Goal: Transaction & Acquisition: Subscribe to service/newsletter

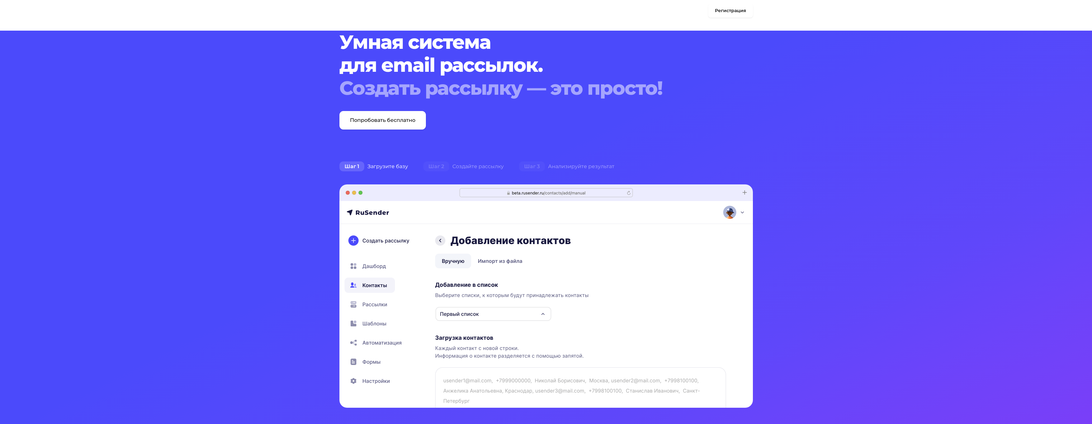
click at [733, 13] on link "Регистрация" at bounding box center [730, 11] width 45 height 14
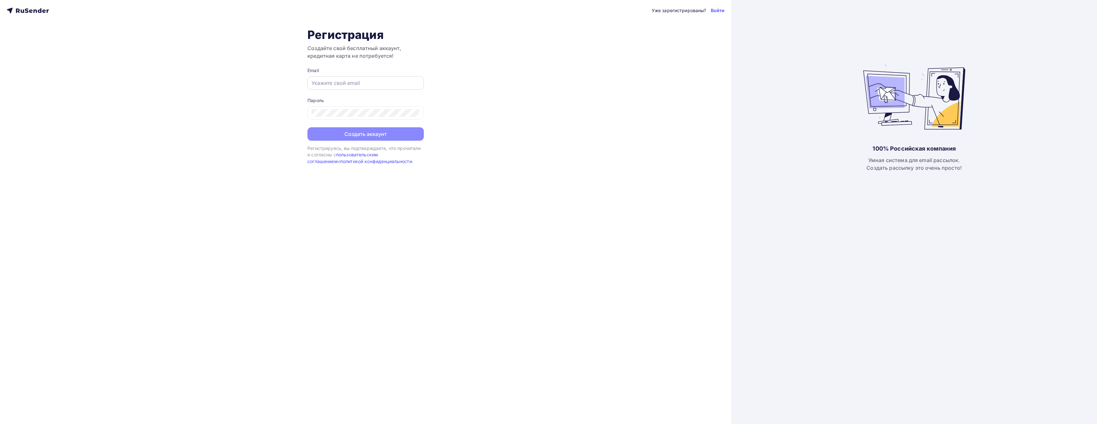
click at [343, 85] on input "text" at bounding box center [366, 83] width 108 height 8
click at [336, 85] on input "text" at bounding box center [366, 83] width 108 height 8
paste input "[EMAIL_ADDRESS][DOMAIN_NAME]"
type input "[EMAIL_ADDRESS][DOMAIN_NAME]"
click at [415, 114] on icon at bounding box center [416, 114] width 2 height 2
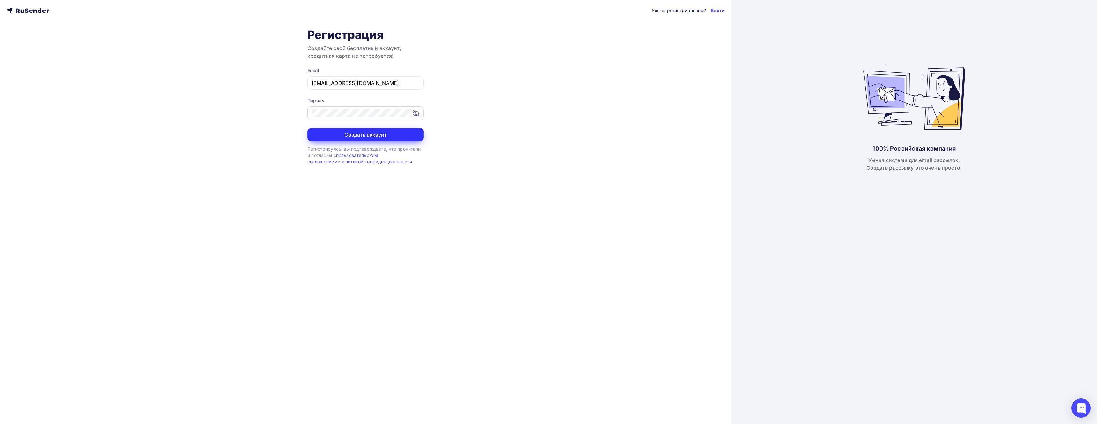
click at [378, 135] on button "Создать аккаунт" at bounding box center [365, 134] width 116 height 13
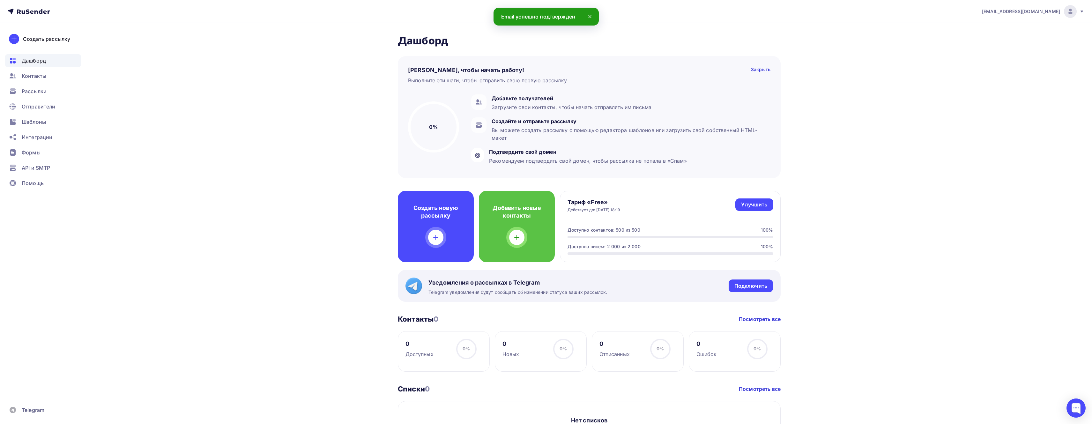
click at [590, 15] on icon at bounding box center [590, 17] width 8 height 8
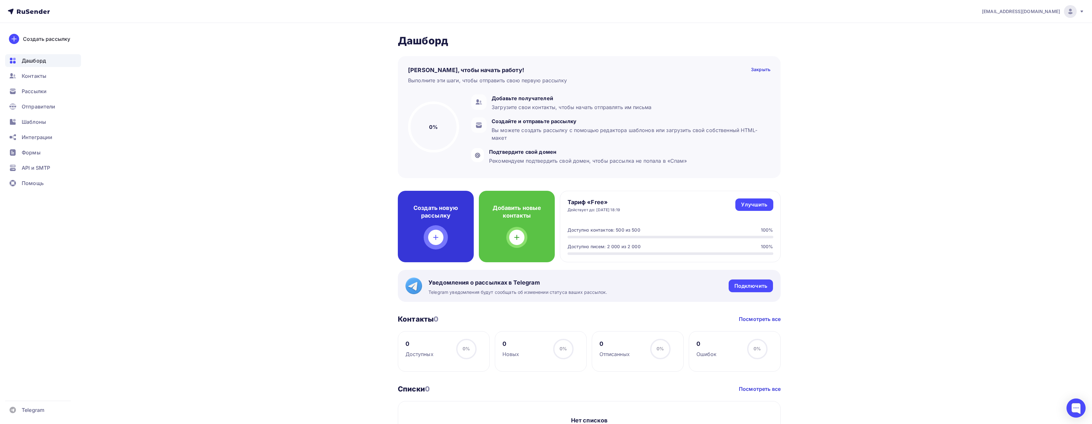
click at [438, 237] on icon at bounding box center [435, 237] width 4 height 0
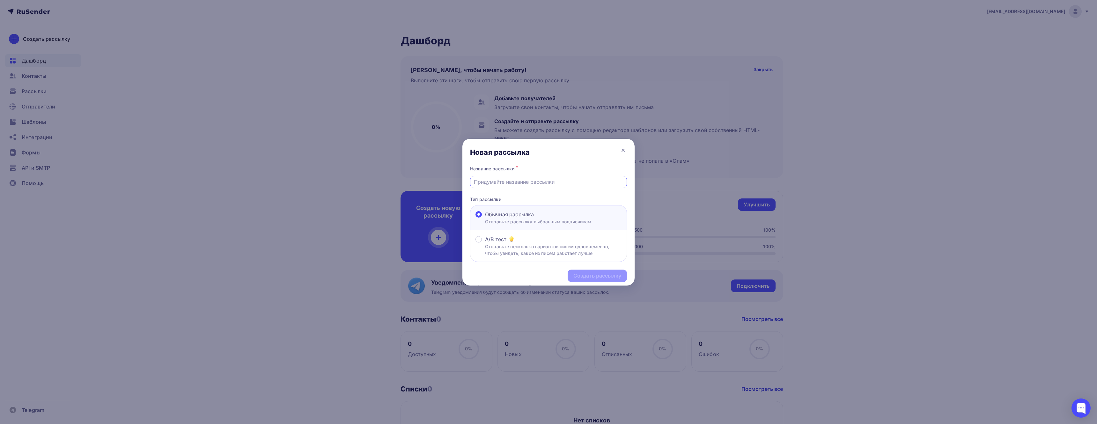
click at [536, 181] on input "text" at bounding box center [549, 182] width 150 height 8
click at [493, 241] on span "A/B тест" at bounding box center [495, 239] width 21 height 8
click at [485, 243] on input "A/B тест Отправьте несколько вариантов писем одновременно, чтобы увидеть, какое…" at bounding box center [485, 243] width 0 height 0
click at [496, 217] on span "Обычная рассылка" at bounding box center [509, 214] width 49 height 8
click at [485, 218] on input "Обычная рассылка Отправьте рассылку выбранным подписчикам" at bounding box center [485, 218] width 0 height 0
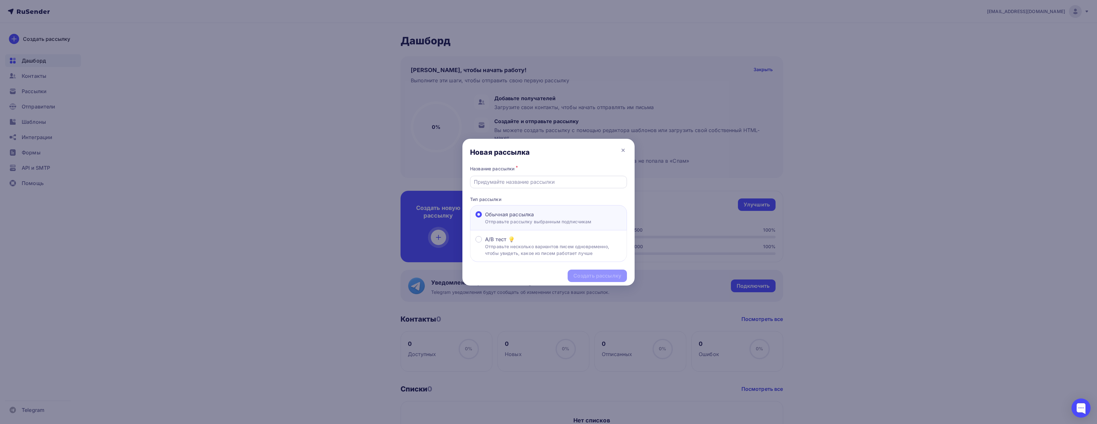
click at [500, 184] on input "text" at bounding box center [549, 182] width 150 height 8
type input "test1"
click at [498, 240] on span "A/B тест" at bounding box center [495, 239] width 21 height 8
click at [485, 243] on input "A/B тест Отправьте несколько вариантов писем одновременно, чтобы увидеть, какое…" at bounding box center [485, 243] width 0 height 0
click at [585, 278] on div "Создать рассылку" at bounding box center [597, 275] width 48 height 7
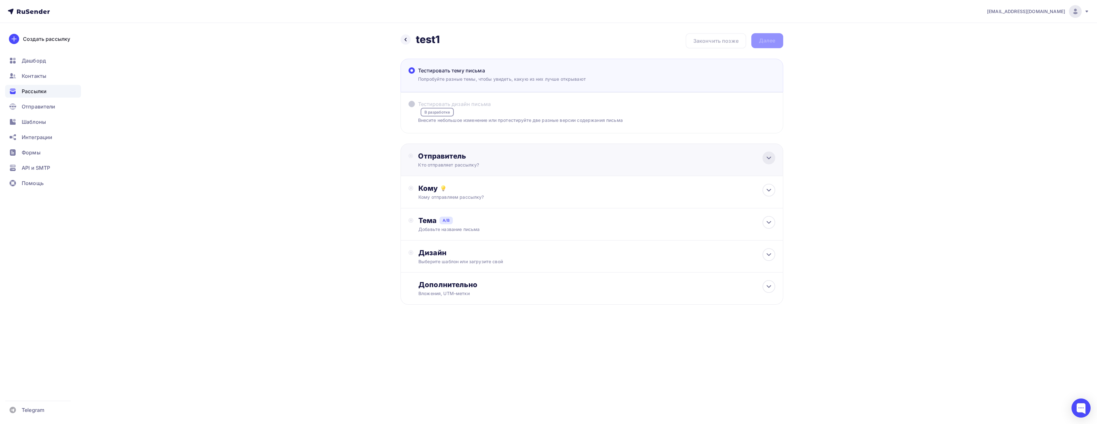
click at [771, 159] on icon at bounding box center [769, 158] width 8 height 8
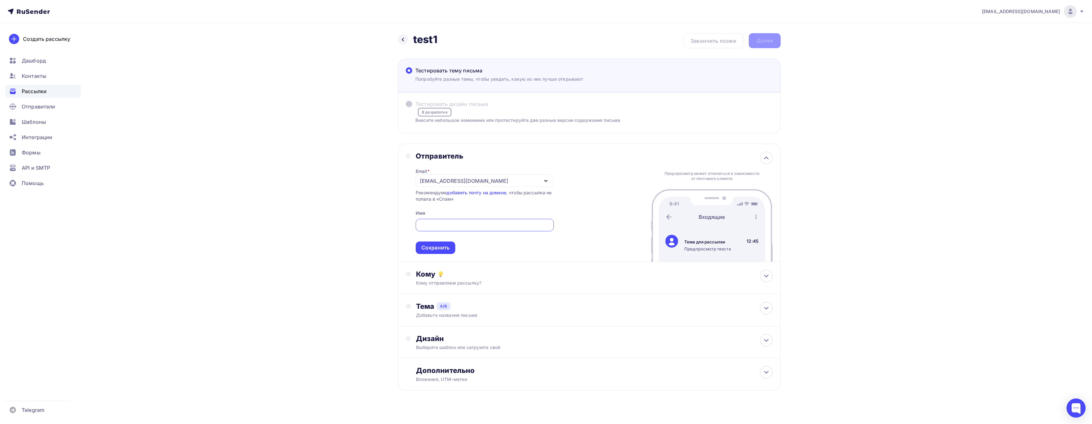
click at [545, 180] on icon "button" at bounding box center [546, 181] width 8 height 8
click at [428, 224] on icon at bounding box center [428, 223] width 8 height 8
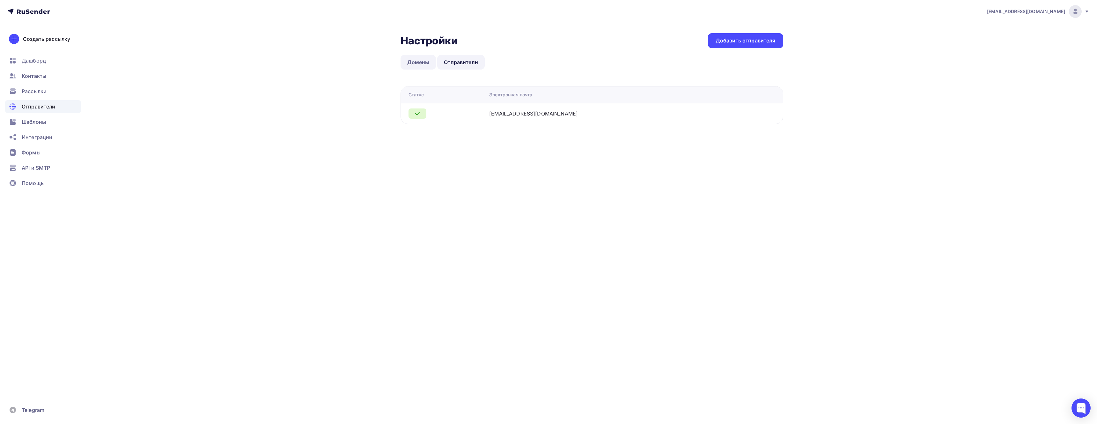
click at [422, 62] on link "Домены" at bounding box center [419, 62] width 36 height 15
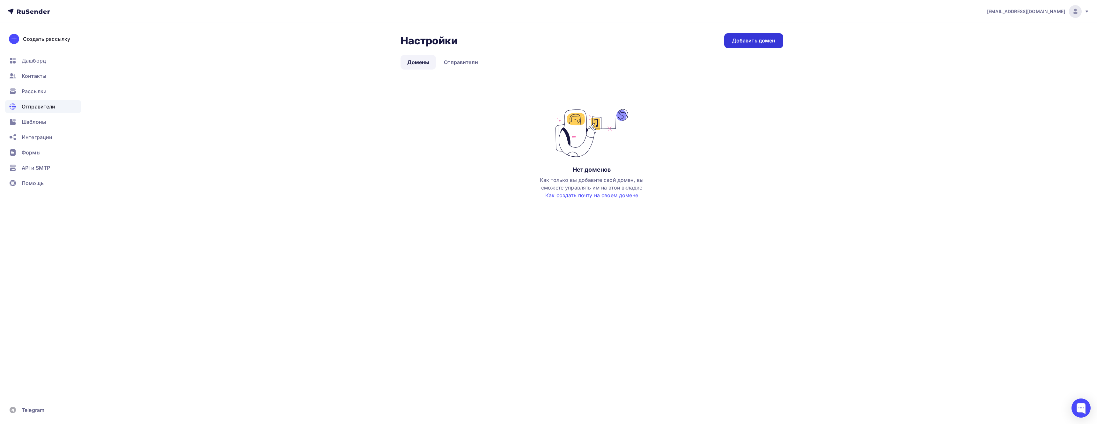
click at [744, 40] on div "Добавить домен" at bounding box center [754, 40] width 44 height 7
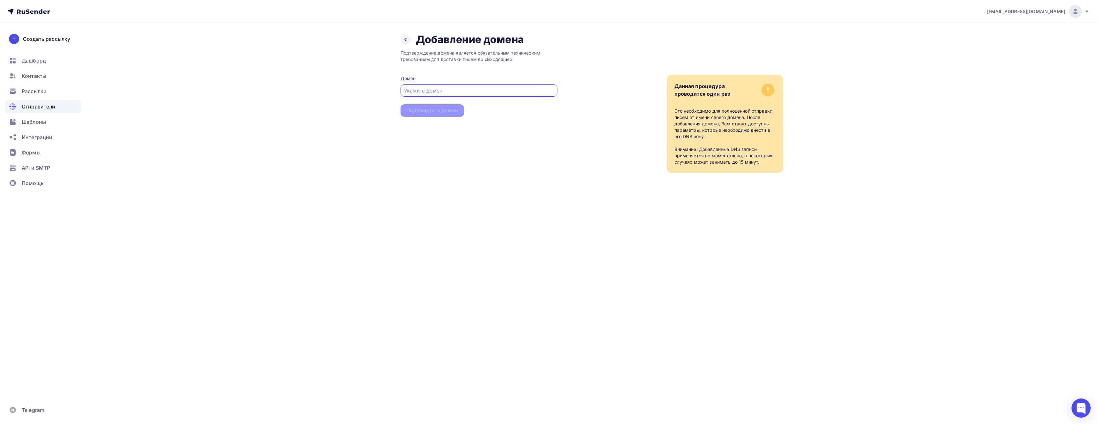
click at [446, 92] on input "text" at bounding box center [479, 91] width 150 height 8
click at [463, 90] on input "text" at bounding box center [479, 91] width 150 height 8
paste input "bybit-help.ru"
type input "bybit-help.ru"
click at [434, 109] on div "Подтвердить домен" at bounding box center [432, 110] width 52 height 7
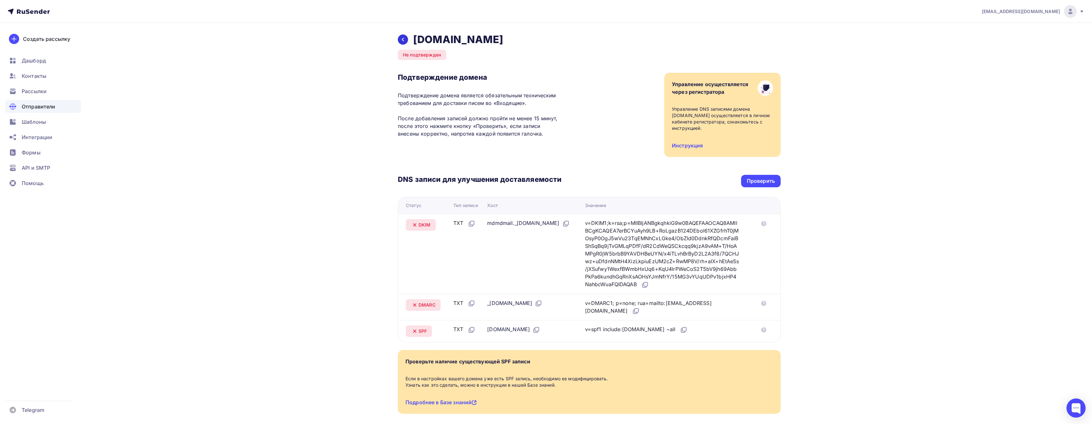
click at [402, 39] on icon at bounding box center [403, 40] width 2 height 4
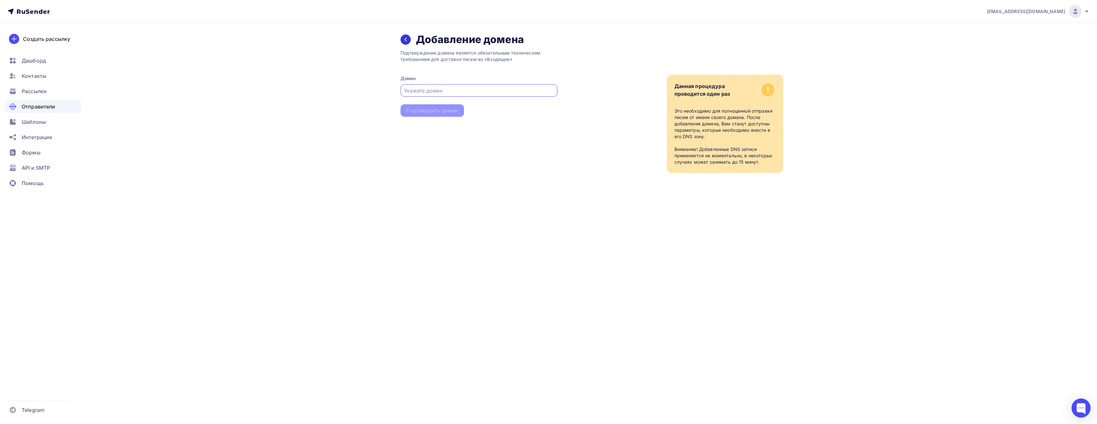
click at [407, 41] on icon at bounding box center [405, 39] width 5 height 5
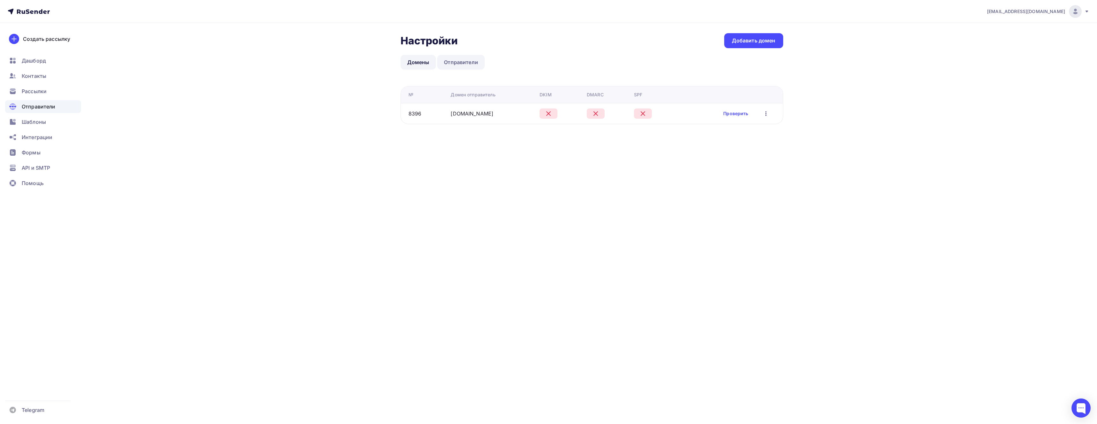
click at [458, 62] on link "Отправители" at bounding box center [461, 62] width 48 height 15
click at [421, 113] on icon at bounding box center [418, 114] width 8 height 8
click at [734, 41] on div "Добавить отправителя" at bounding box center [746, 40] width 60 height 7
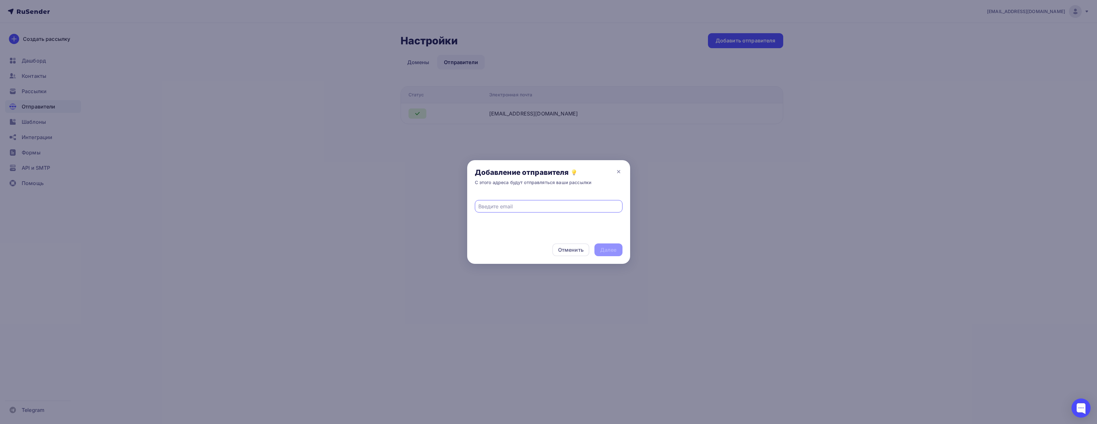
click at [505, 207] on input "text" at bounding box center [548, 207] width 140 height 8
drag, startPoint x: 506, startPoint y: 207, endPoint x: 515, endPoint y: 203, distance: 9.3
click at [507, 206] on input "text" at bounding box center [548, 207] width 140 height 8
paste input "bybit@support-bybit.ru"
type input "bybit@support-bybit.ru"
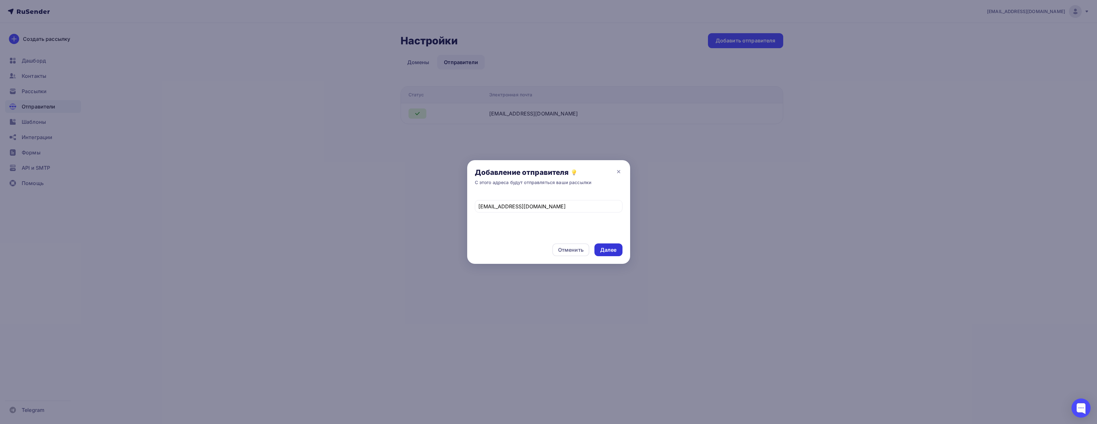
click at [606, 247] on div "Далее" at bounding box center [608, 249] width 17 height 7
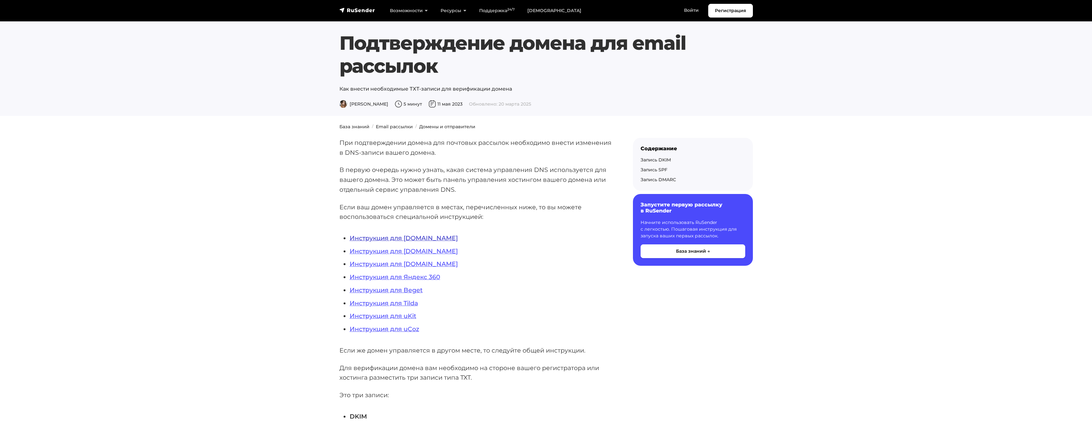
click at [400, 238] on link "Инструкция для REG.RU" at bounding box center [404, 238] width 108 height 8
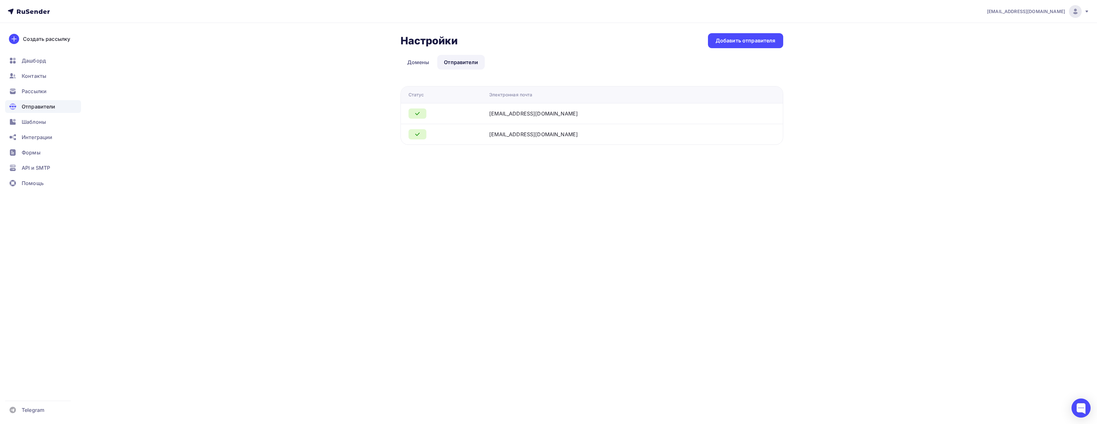
drag, startPoint x: 417, startPoint y: 133, endPoint x: 351, endPoint y: 143, distance: 65.9
click at [351, 143] on div "Настройки Настройки Добавить отправителя Домены Отправители Отправители Домены …" at bounding box center [548, 96] width 523 height 147
click at [32, 61] on span "Дашборд" at bounding box center [34, 61] width 24 height 8
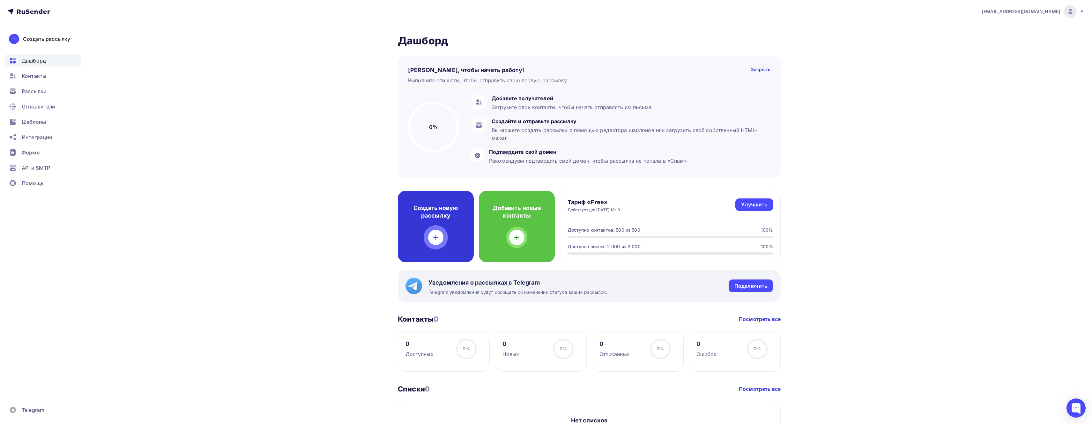
click at [437, 234] on icon at bounding box center [436, 237] width 8 height 8
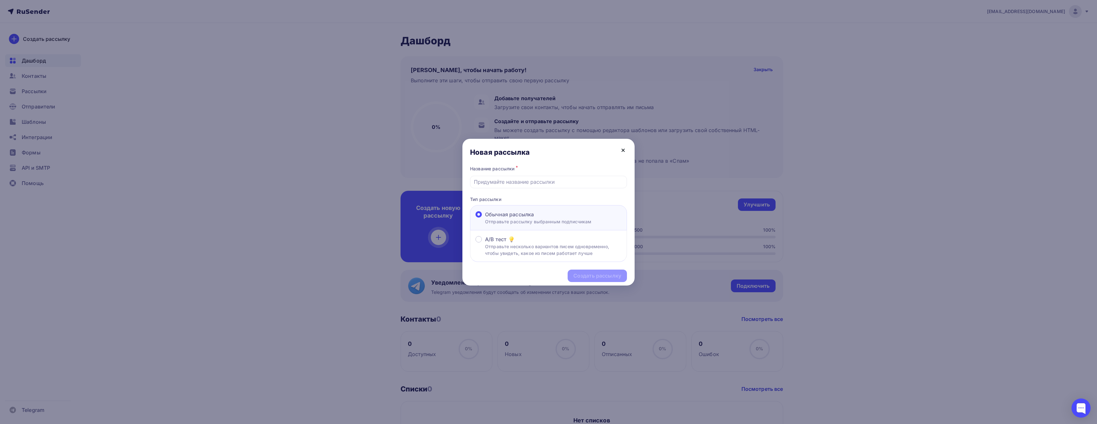
click at [623, 149] on icon at bounding box center [623, 150] width 8 height 8
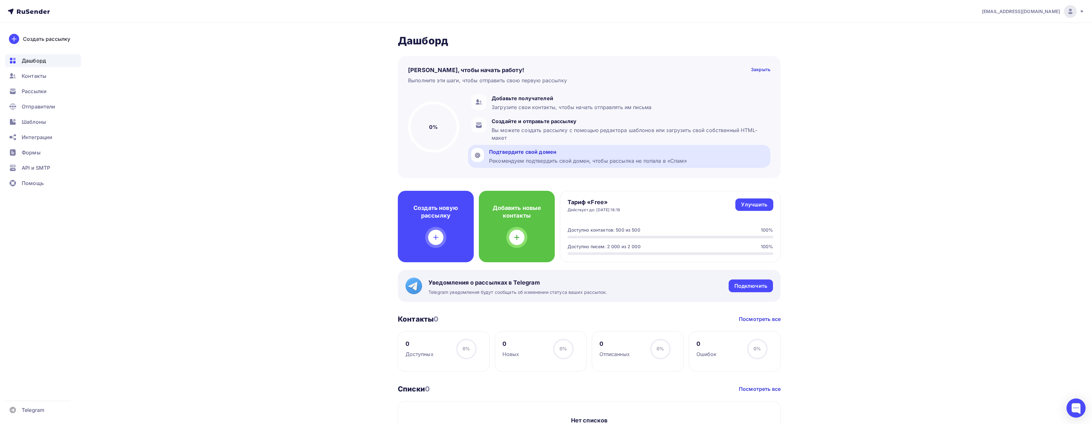
click at [601, 158] on div "Рекомендуем подтвердить свой домен, чтобы рассылка не попала в «Спам»" at bounding box center [588, 161] width 198 height 8
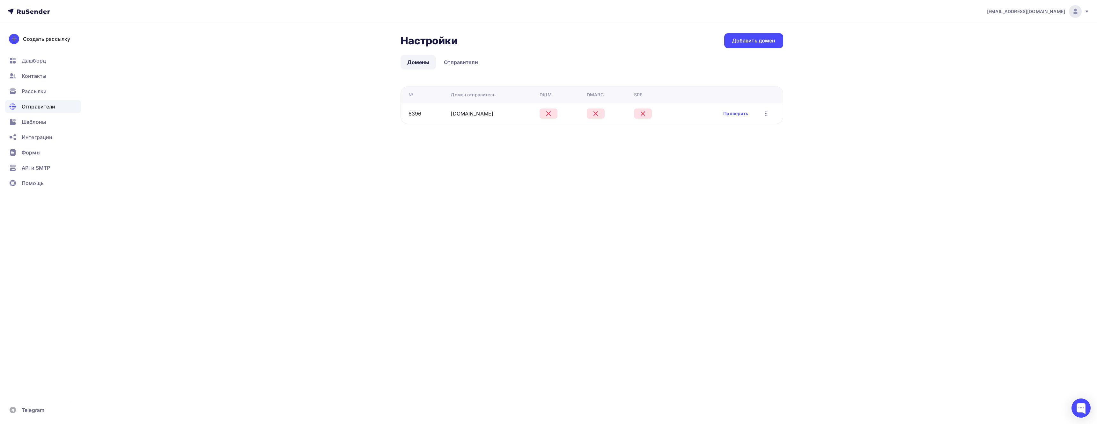
click at [766, 114] on icon "button" at bounding box center [766, 114] width 8 height 8
click at [722, 144] on div "Удалить" at bounding box center [735, 143] width 61 height 8
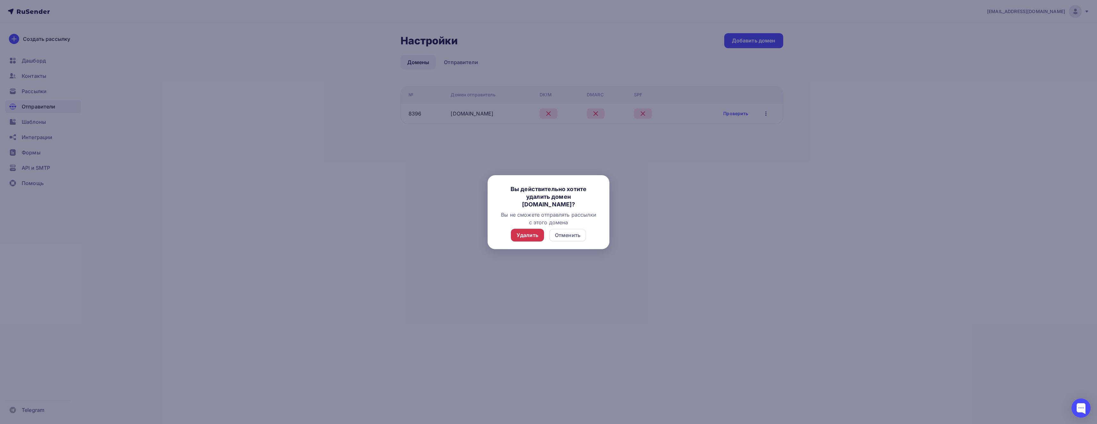
click at [530, 233] on div "Удалить" at bounding box center [528, 235] width 22 height 8
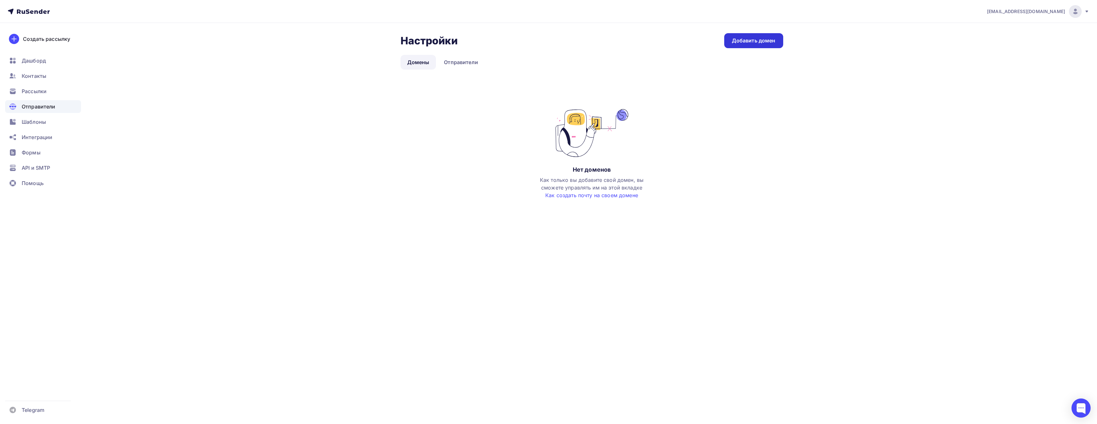
click at [751, 39] on div "Добавить домен" at bounding box center [754, 40] width 44 height 7
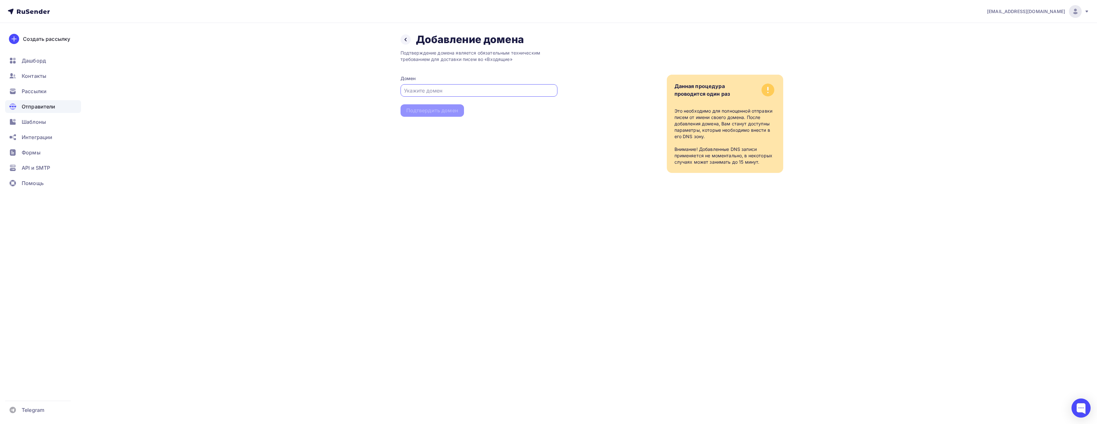
click at [427, 92] on input "text" at bounding box center [479, 91] width 150 height 8
click at [438, 90] on input "text" at bounding box center [479, 91] width 150 height 8
paste input "support-bybit.ru"
type input "support-bybit.ru"
click at [446, 111] on div "Подтвердить домен" at bounding box center [432, 110] width 52 height 7
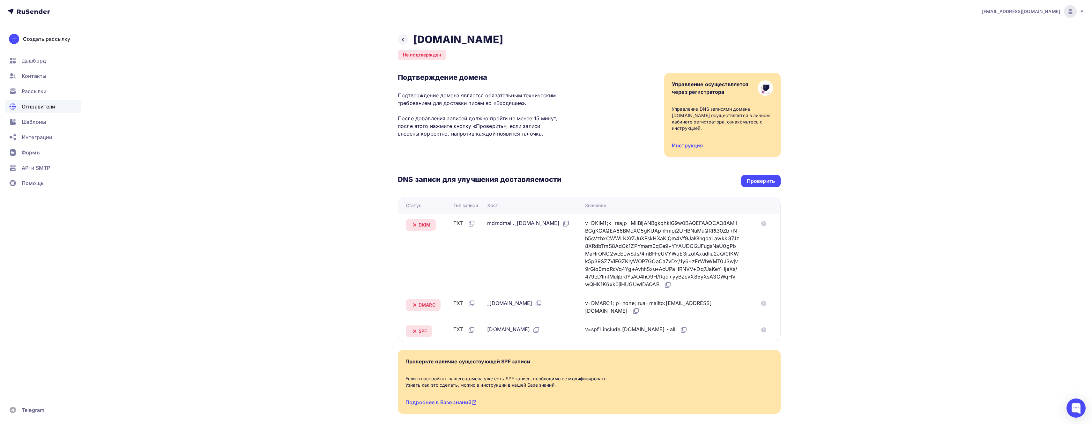
scroll to position [29, 0]
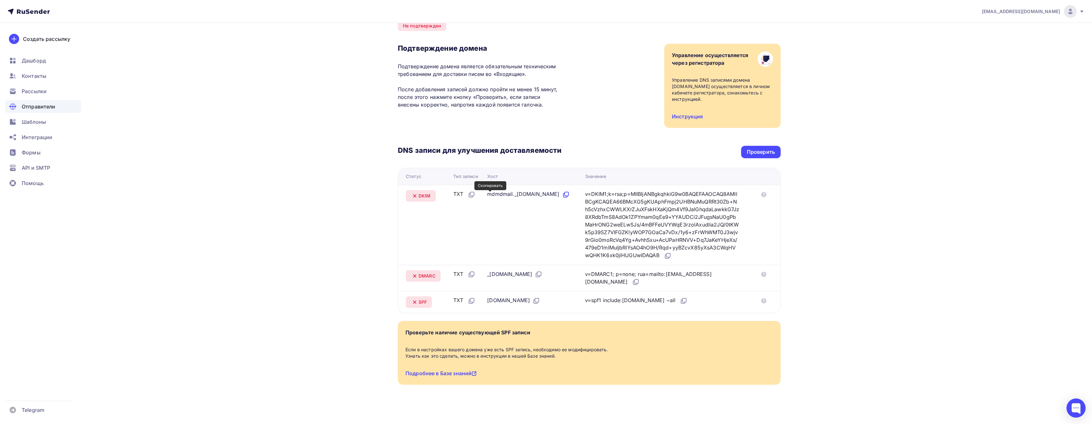
click at [564, 196] on icon at bounding box center [566, 194] width 4 height 4
click at [562, 195] on icon at bounding box center [566, 195] width 8 height 8
copy tr "mdmdmail._domainkey.support-bybit.ru"
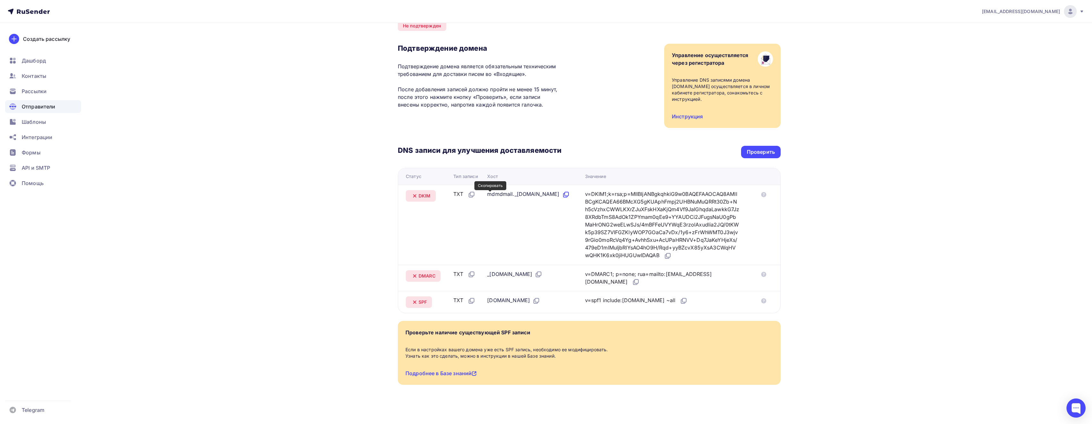
click at [562, 195] on icon at bounding box center [566, 195] width 8 height 8
click at [671, 252] on icon at bounding box center [668, 256] width 8 height 8
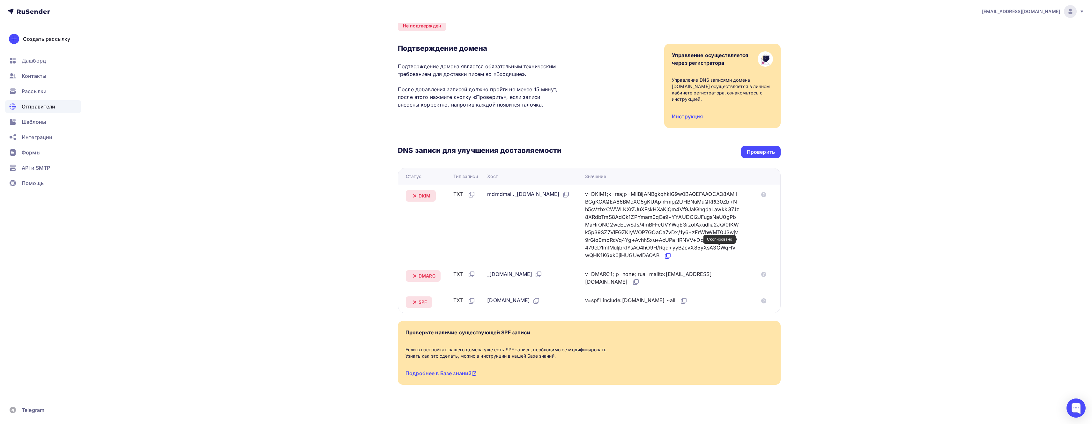
click at [671, 252] on icon at bounding box center [668, 256] width 8 height 8
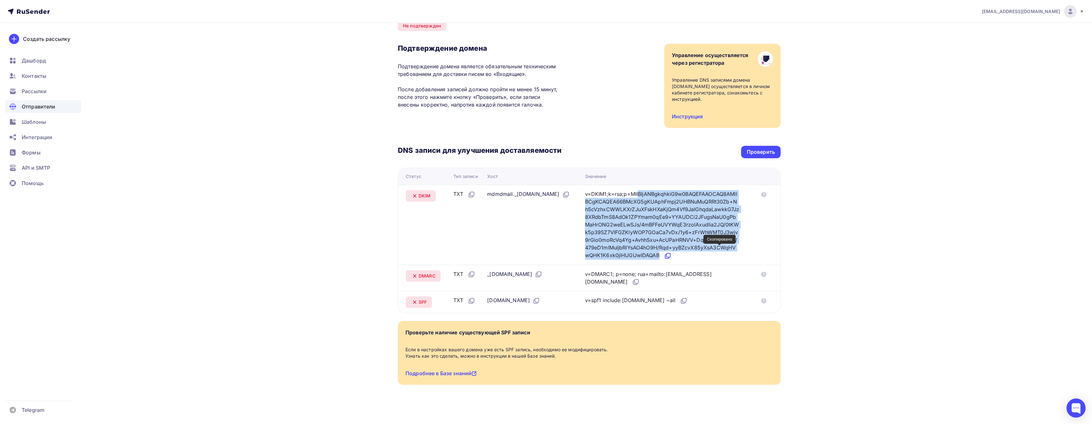
click at [671, 252] on icon at bounding box center [668, 256] width 8 height 8
copy tbody "v=DKIM1;k=rsa;p=MIIBIjANBgkqhkiG9w0BAQEFAAOCAQ8AMIIBCgKCAQEA66BMcXG5gKUAphFmpj2…"
click at [671, 252] on icon at bounding box center [668, 256] width 8 height 8
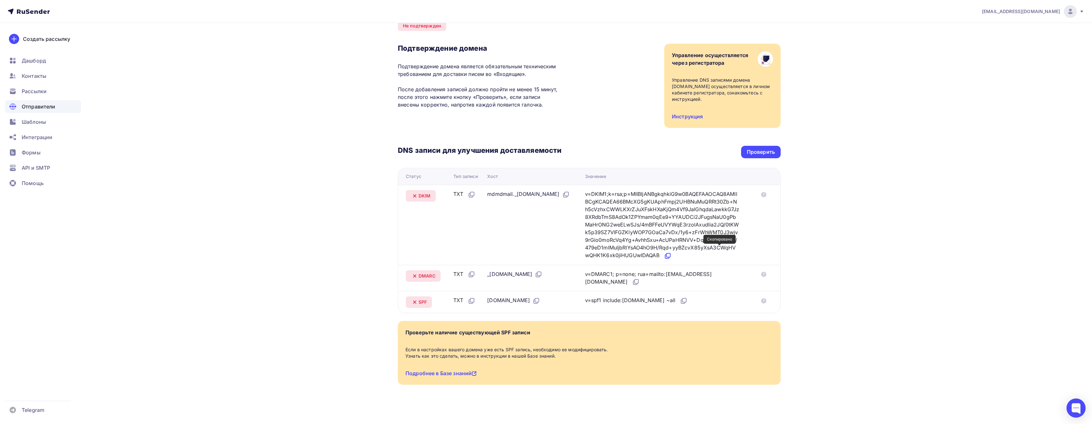
click at [671, 252] on icon at bounding box center [668, 256] width 8 height 8
click at [542, 270] on icon at bounding box center [539, 274] width 8 height 8
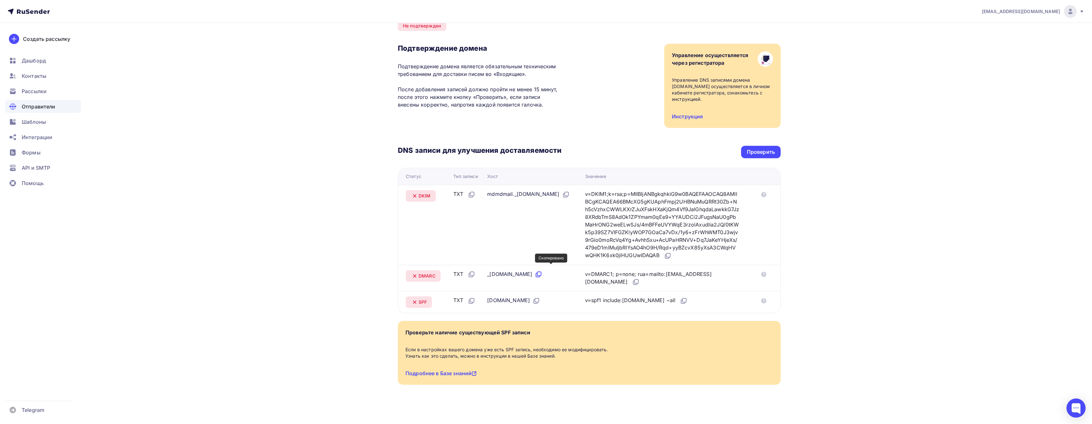
copy tr "_dmarc.support-bybit.ru"
click at [542, 270] on icon at bounding box center [539, 274] width 8 height 8
copy tr "_dmarc.support-bybit.ru"
click at [632, 278] on icon at bounding box center [636, 282] width 8 height 8
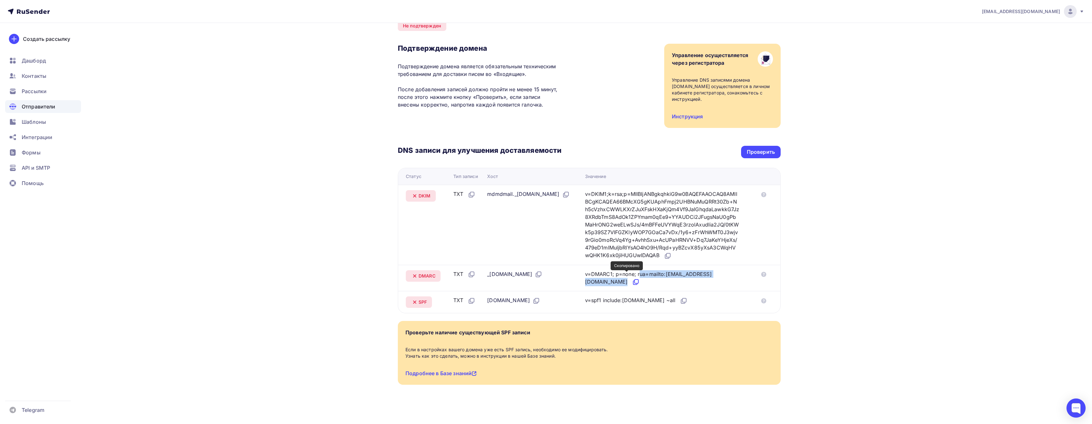
click at [632, 278] on icon at bounding box center [636, 282] width 8 height 8
copy tbody "v=DMARC1; p=none; rua=mailto:postmaster@mx1.rusender-mail.ru"
click at [632, 278] on icon at bounding box center [636, 282] width 8 height 8
click at [415, 192] on icon at bounding box center [415, 196] width 8 height 8
click at [532, 297] on icon at bounding box center [536, 301] width 8 height 8
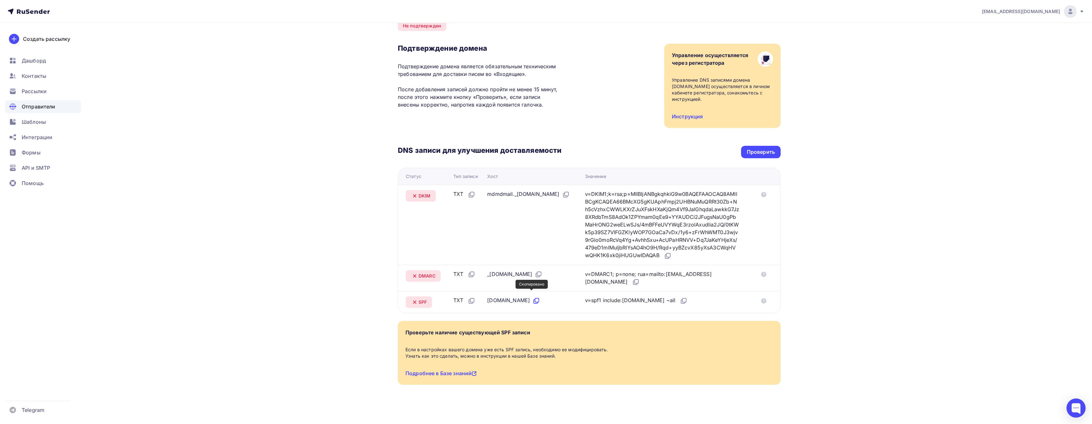
click at [532, 297] on icon at bounding box center [536, 301] width 8 height 8
copy tr "support-bybit.ru"
click at [532, 297] on icon at bounding box center [536, 301] width 8 height 8
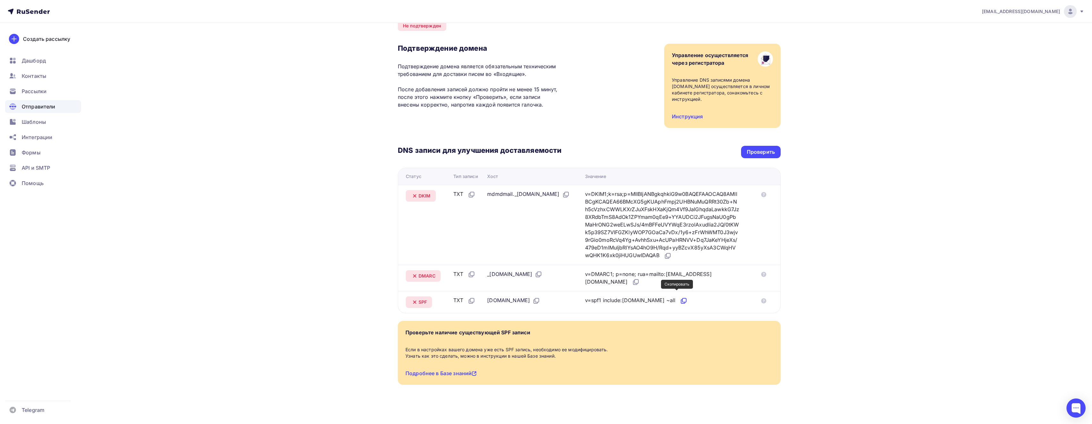
click at [680, 297] on icon at bounding box center [684, 301] width 8 height 8
copy div "v=spf1 include:rsndr.ru ~all Статус Тип записи Хост Значение"
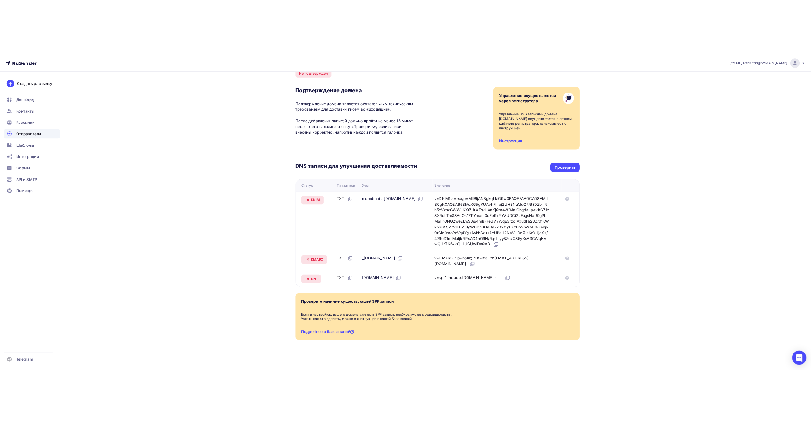
scroll to position [0, 0]
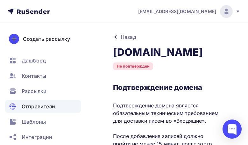
drag, startPoint x: 210, startPoint y: 70, endPoint x: 225, endPoint y: 61, distance: 18.3
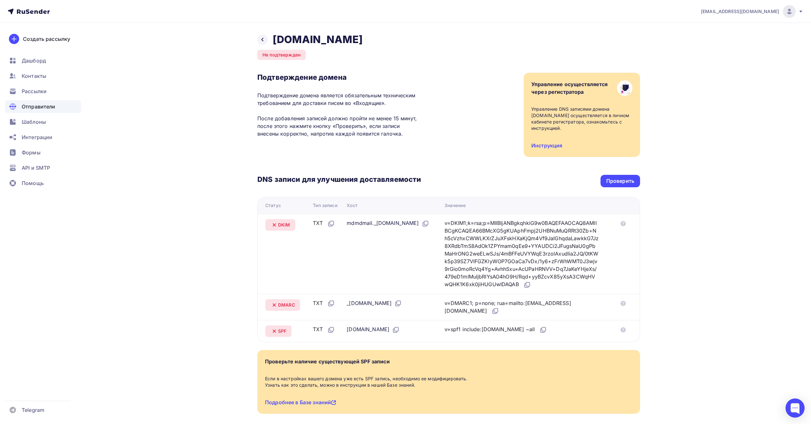
click at [243, 75] on div "Назад support-bybit.ru Не подтвержден Подтверждение домена Подтверждение домена…" at bounding box center [405, 239] width 523 height 432
drag, startPoint x: 365, startPoint y: 124, endPoint x: 333, endPoint y: 127, distance: 32.3
click at [330, 127] on p "Подтверждение домена является обязательным техническим требованием для доставки…" at bounding box center [339, 115] width 164 height 46
click at [401, 120] on p "Подтверждение домена является обязательным техническим требованием для доставки…" at bounding box center [339, 115] width 164 height 46
click at [617, 177] on div "Проверить" at bounding box center [620, 180] width 28 height 7
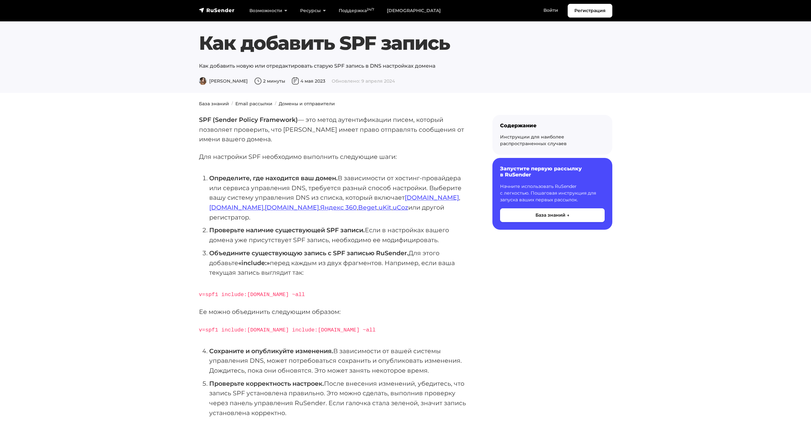
drag, startPoint x: 365, startPoint y: 200, endPoint x: 364, endPoint y: 209, distance: 8.4
drag, startPoint x: 364, startPoint y: 209, endPoint x: 268, endPoint y: 262, distance: 109.5
click at [268, 262] on li "Объедините существующую запись с SPF записью RuSender. Для этого добавьте «incl…" at bounding box center [340, 262] width 263 height 29
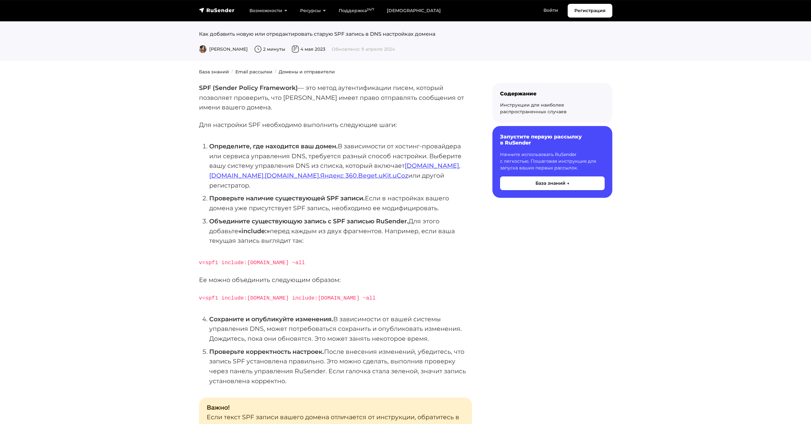
scroll to position [64, 0]
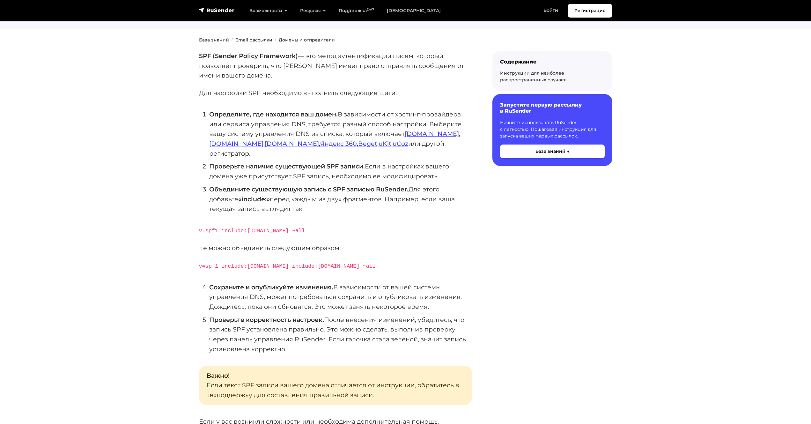
click at [644, 237] on section "База знаний Email рассылки Домены и отправители SPF (Sender Policy Framework) —…" at bounding box center [405, 370] width 811 height 666
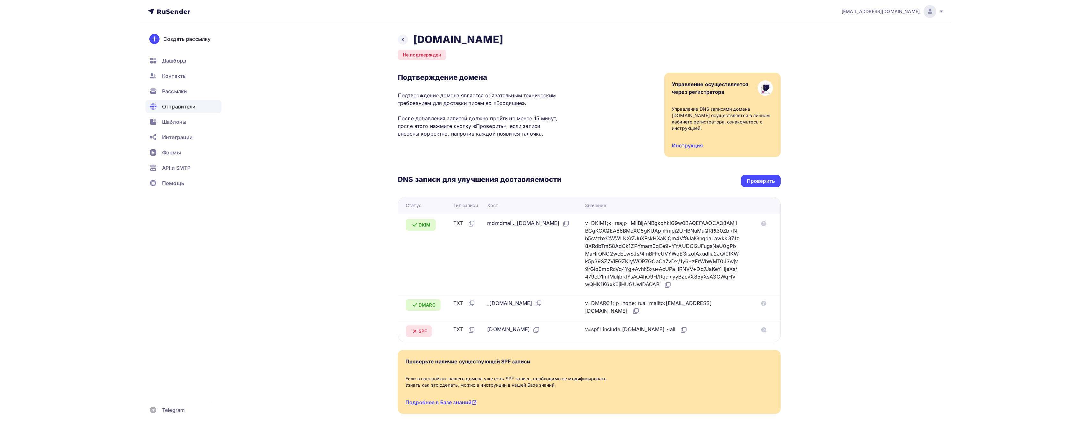
scroll to position [29, 0]
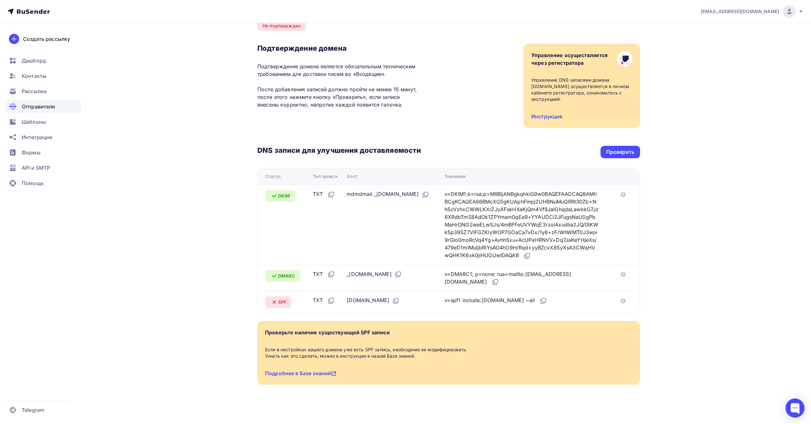
drag, startPoint x: 458, startPoint y: 293, endPoint x: 528, endPoint y: 295, distance: 69.9
click at [522, 294] on td "v=spf1 include:[DOMAIN_NAME] ~all" at bounding box center [528, 302] width 173 height 22
click at [539, 297] on icon at bounding box center [543, 301] width 8 height 8
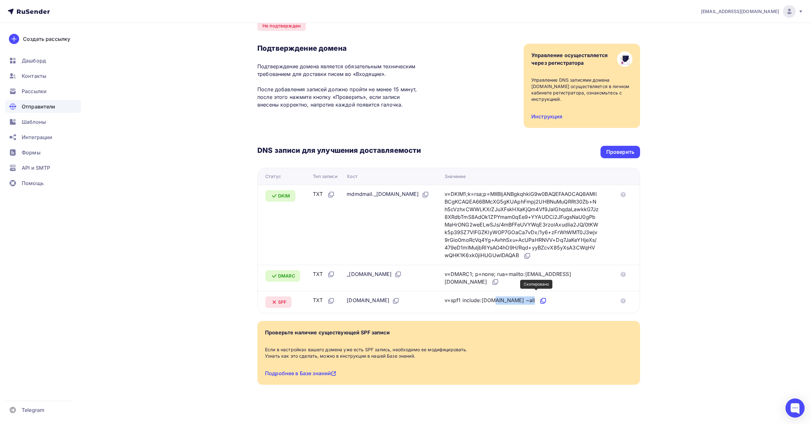
copy div "v=spf1 include:rsndr.ru ~all Статус Тип записи Хост Значение"
click at [539, 297] on icon at bounding box center [543, 301] width 8 height 8
copy div "v=spf1 include:rsndr.ru ~all Статус Тип записи Хост Значение"
click at [539, 297] on icon at bounding box center [543, 301] width 8 height 8
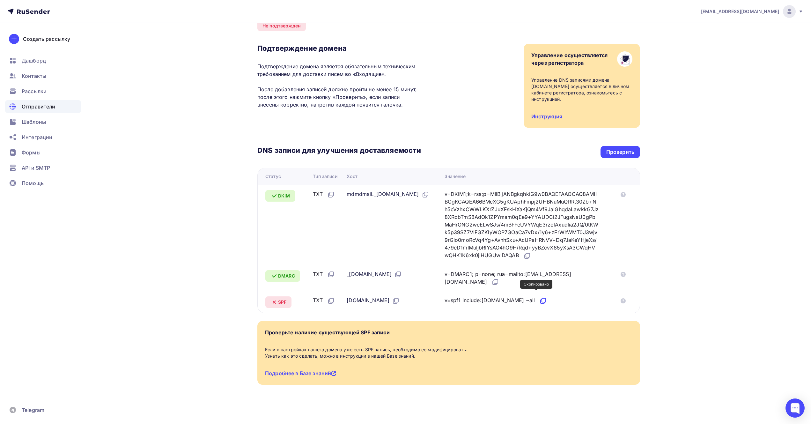
click at [539, 297] on icon at bounding box center [543, 301] width 8 height 8
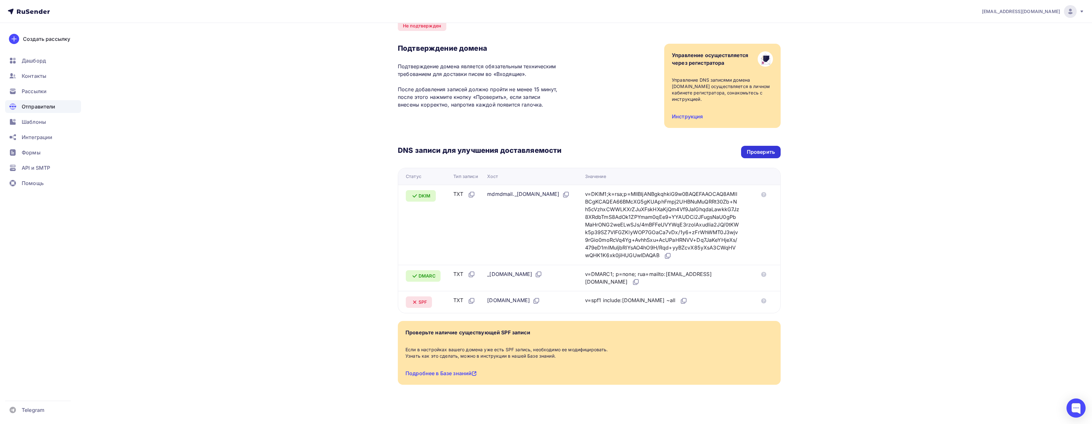
click at [762, 148] on div "Проверить" at bounding box center [761, 151] width 28 height 7
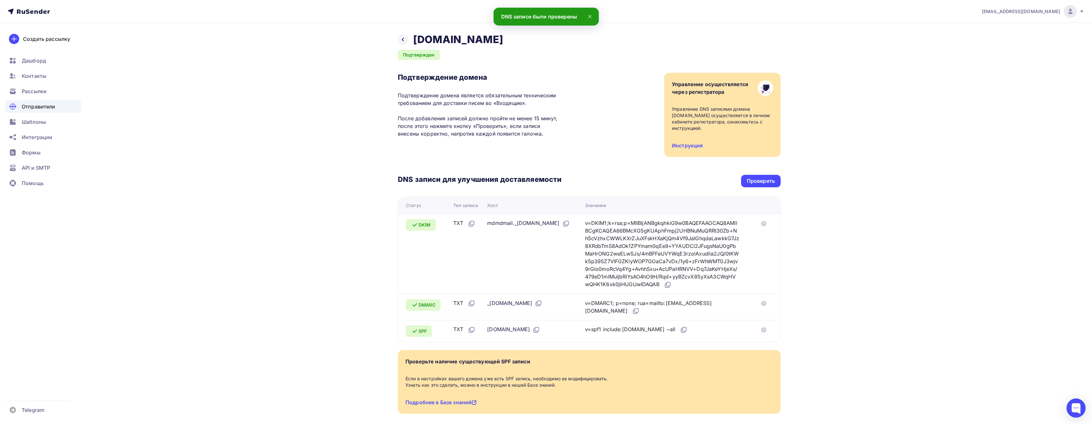
click at [590, 16] on icon at bounding box center [590, 17] width 8 height 8
click at [399, 40] on div at bounding box center [403, 39] width 10 height 10
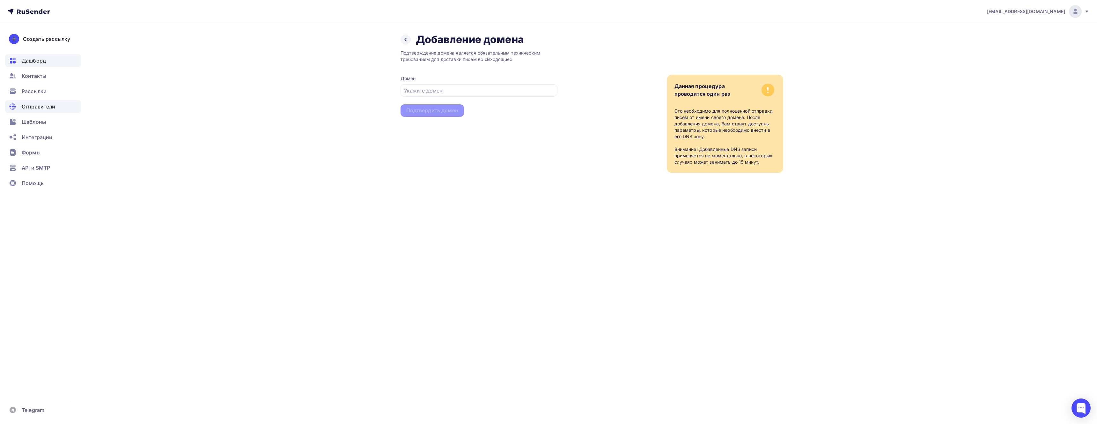
click at [30, 62] on span "Дашборд" at bounding box center [34, 61] width 24 height 8
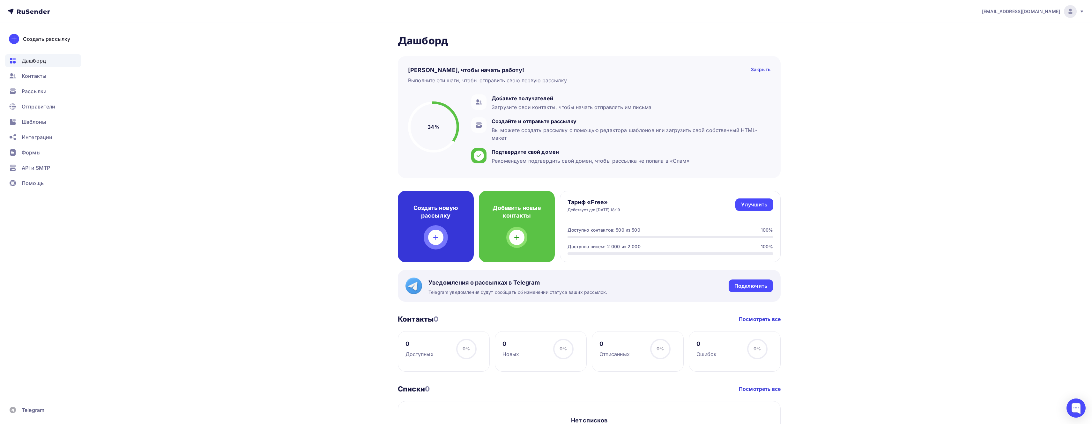
click at [434, 239] on icon at bounding box center [436, 237] width 8 height 8
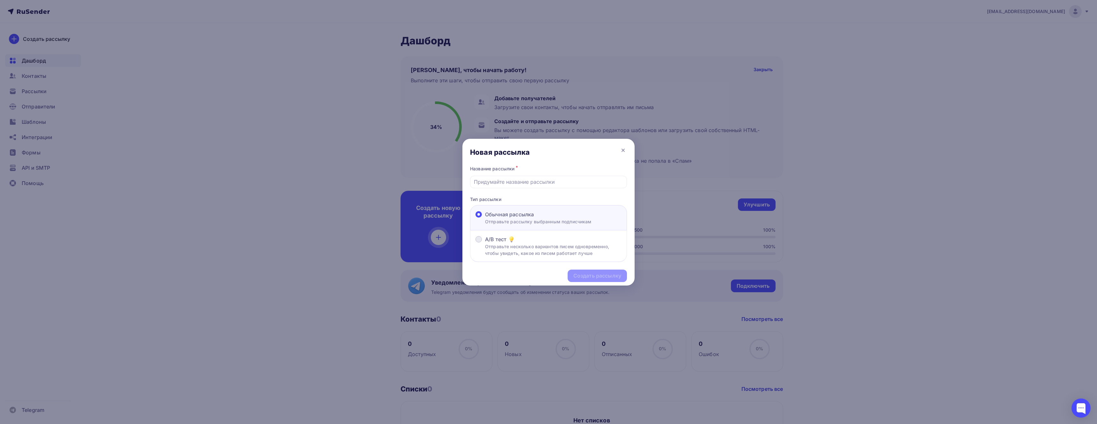
click at [493, 247] on p "Отправьте несколько вариантов писем одновременно, чтобы увидеть, какое из писем…" at bounding box center [553, 249] width 136 height 13
click at [485, 243] on input "A/B тест Отправьте несколько вариантов писем одновременно, чтобы увидеть, какое…" at bounding box center [485, 243] width 0 height 0
click at [502, 184] on input "text" at bounding box center [549, 182] width 150 height 8
type input "test1"
click at [584, 277] on div "Создать рассылку" at bounding box center [597, 275] width 48 height 7
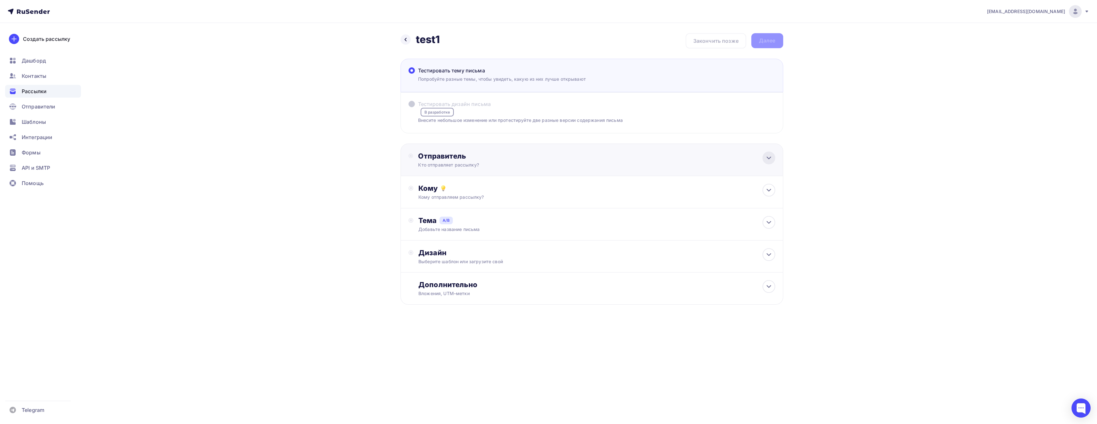
click at [771, 159] on icon at bounding box center [769, 158] width 8 height 8
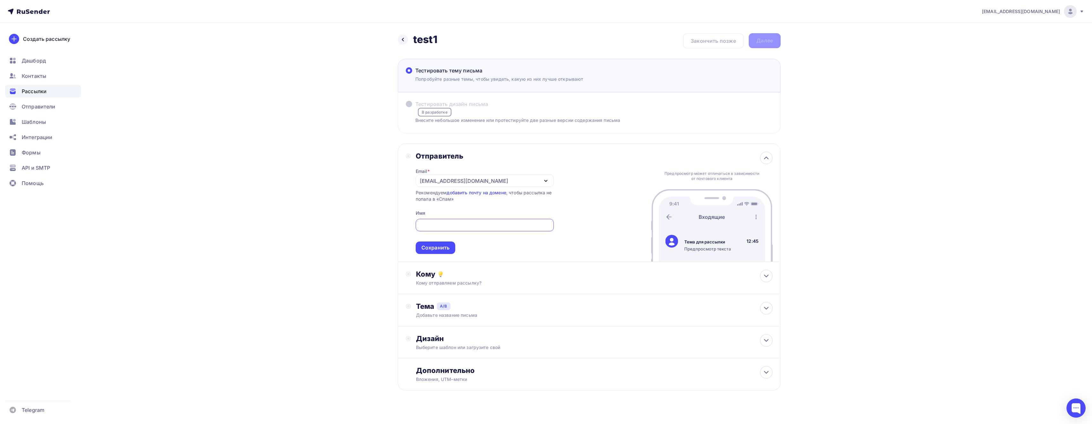
click at [540, 181] on div "republicbb@hotmail.com" at bounding box center [485, 180] width 138 height 12
click at [465, 200] on div "bybit@support-bybit.ru" at bounding box center [468, 200] width 90 height 8
click at [455, 226] on input "Тестировать тему письма Попробуйте разные темы, чтобы увидеть, какую из них луч…" at bounding box center [484, 225] width 131 height 8
type input "BYBIT"
click at [443, 247] on div "Сохранить" at bounding box center [435, 247] width 28 height 7
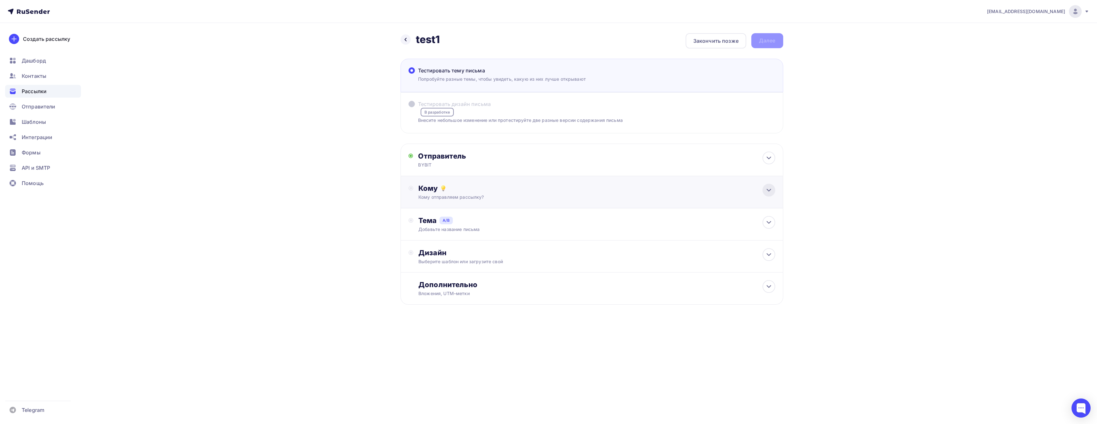
click at [764, 193] on div at bounding box center [769, 190] width 13 height 13
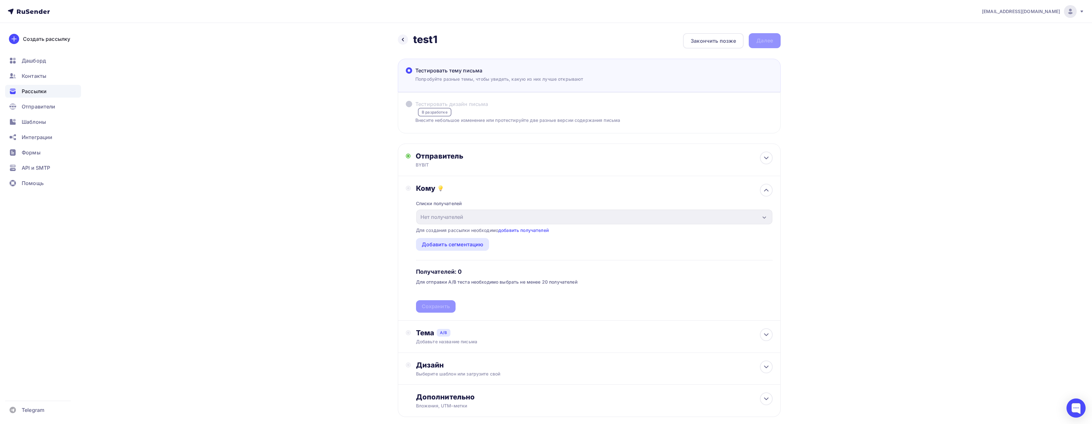
scroll to position [35, 0]
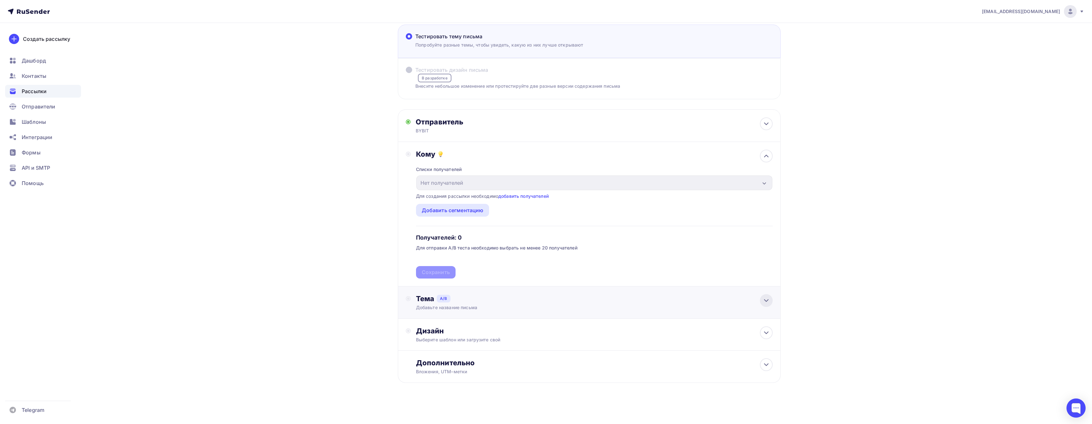
click at [765, 299] on icon at bounding box center [766, 300] width 4 height 2
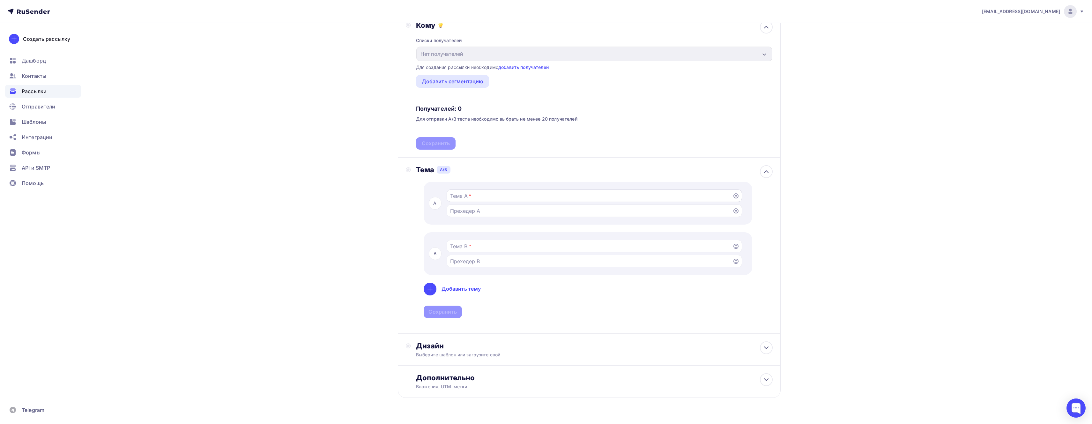
click at [526, 194] on input "Тестировать тему письма Попробуйте разные темы, чтобы увидеть, какую из них луч…" at bounding box center [589, 196] width 278 height 8
click at [764, 173] on icon at bounding box center [766, 172] width 8 height 8
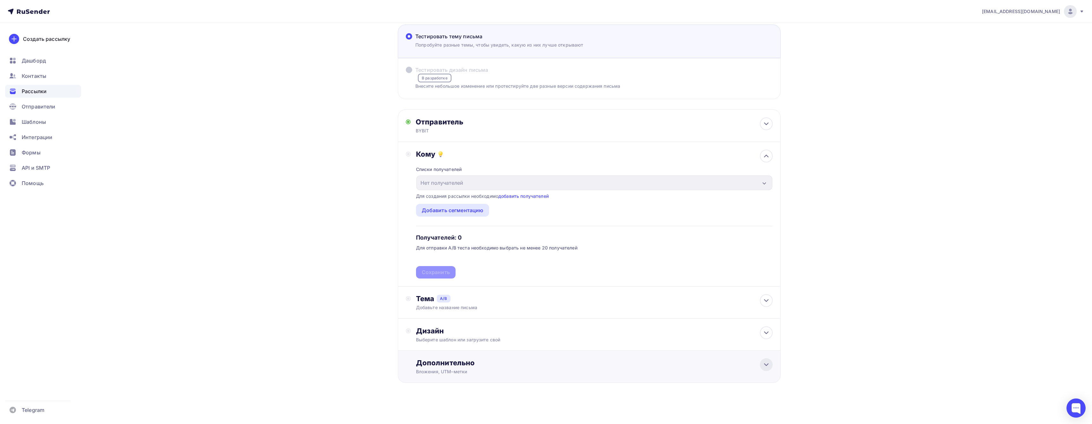
click at [763, 363] on icon at bounding box center [766, 365] width 8 height 8
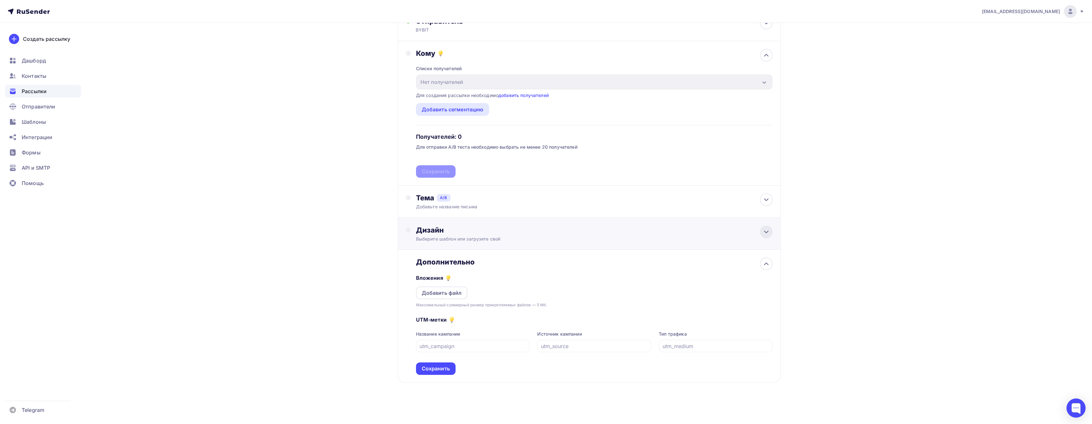
click at [764, 230] on icon at bounding box center [766, 232] width 8 height 8
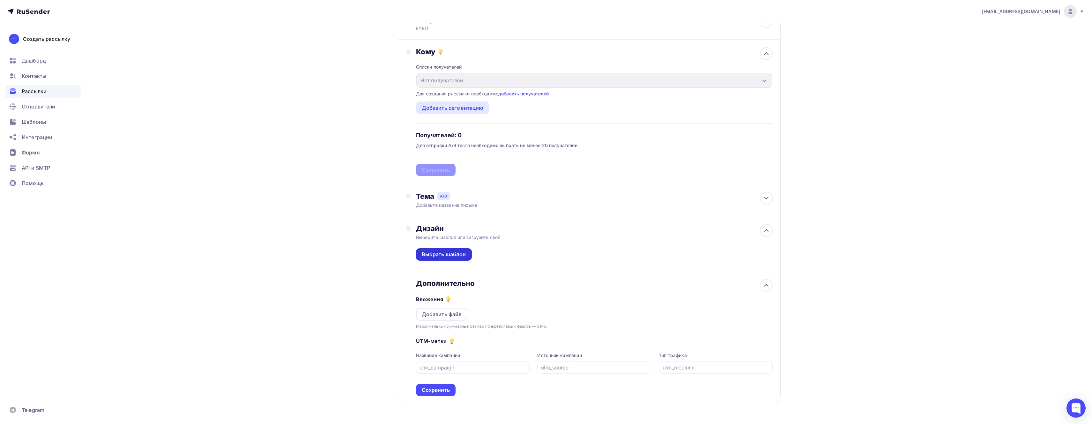
click at [452, 254] on div "Выбрать шаблон" at bounding box center [444, 254] width 44 height 7
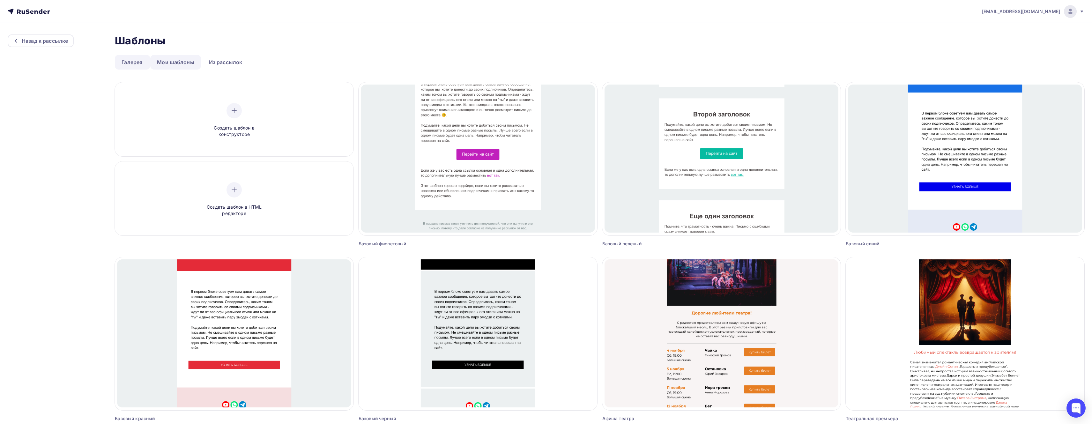
click at [170, 62] on link "Мои шаблоны" at bounding box center [175, 62] width 51 height 15
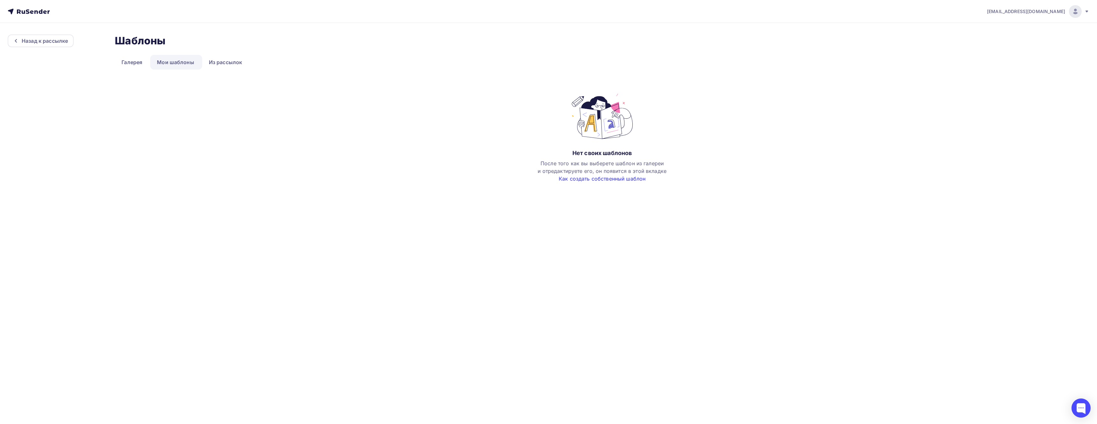
click at [579, 179] on link "Как создать собственный шаблон" at bounding box center [602, 178] width 87 height 6
click at [121, 60] on link "Галерея" at bounding box center [132, 62] width 34 height 15
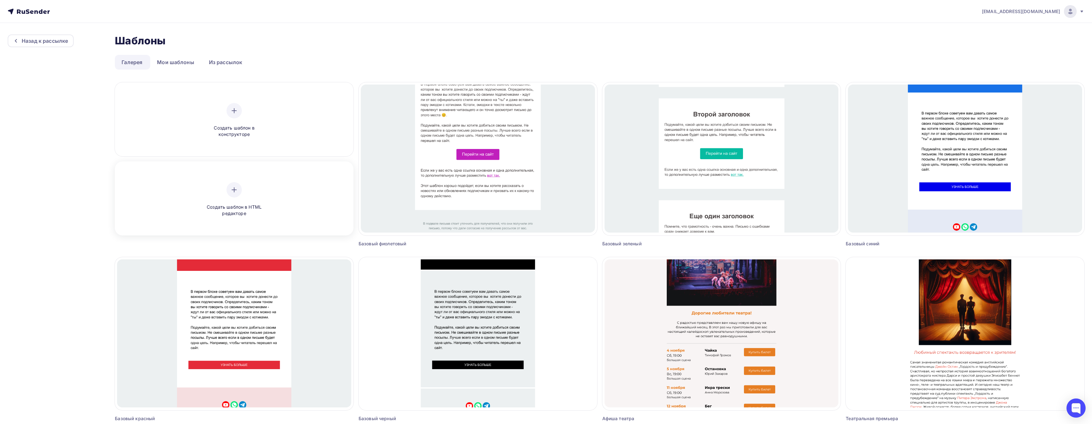
click at [235, 189] on icon at bounding box center [234, 190] width 8 height 8
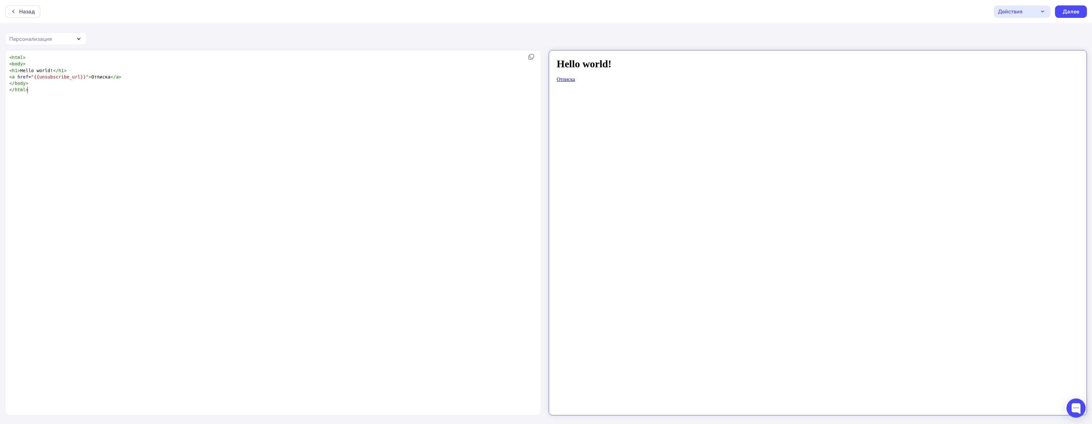
click at [40, 97] on div "xxxxxxxxxx < html > < body > < h1 > Hello world! </ h1 > < a href = "{{unsubscr…" at bounding box center [279, 240] width 543 height 375
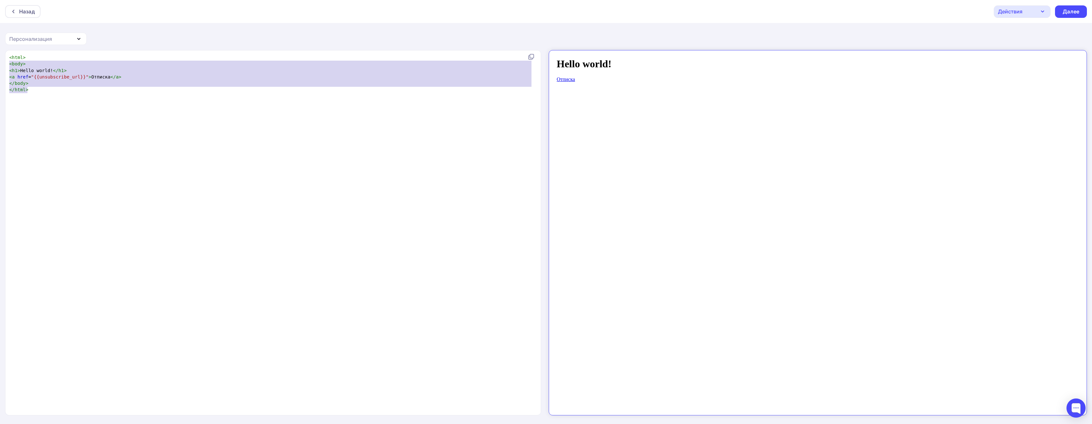
type textarea "<html> <body> <h1>Hello world!</h1> <a href="{{unsubscribe_url}}">Отписка</a> <…"
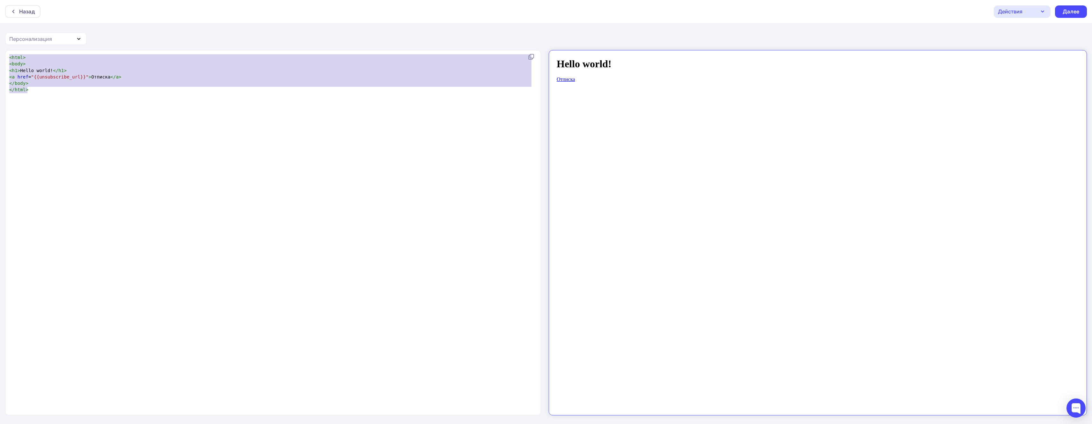
drag, startPoint x: 35, startPoint y: 93, endPoint x: 8, endPoint y: 58, distance: 45.2
click at [8, 58] on div "<html> <body> <h1>Hello world!</h1> <a href="{{unsubscribe_url}}">Отписка</a> <…" at bounding box center [273, 232] width 536 height 365
